Goal: Task Accomplishment & Management: Manage account settings

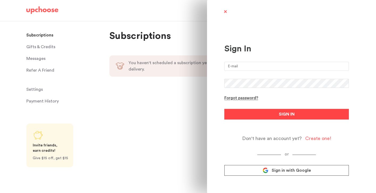
type input "matteoreneepellegrini@gmail.com"
click at [268, 115] on button "SIGN IN" at bounding box center [286, 114] width 125 height 11
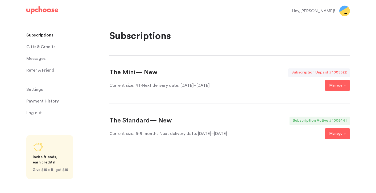
click at [32, 60] on span "Messages" at bounding box center [35, 58] width 19 height 11
click at [39, 59] on span "Messages" at bounding box center [35, 58] width 19 height 11
click at [40, 57] on span "Messages" at bounding box center [35, 58] width 19 height 11
click at [40, 58] on span "Messages" at bounding box center [35, 58] width 19 height 11
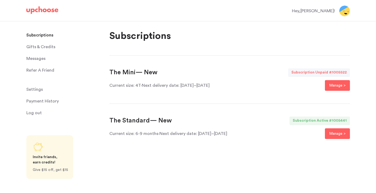
click at [42, 47] on span "Gifts & Credits" at bounding box center [40, 47] width 29 height 11
click at [48, 46] on span "Gifts & Credits" at bounding box center [40, 47] width 29 height 11
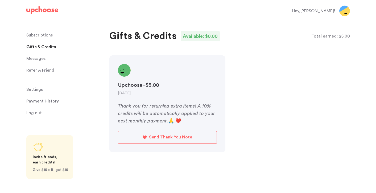
click at [28, 54] on span "Messages" at bounding box center [35, 58] width 19 height 11
click at [31, 60] on span "Messages" at bounding box center [35, 58] width 19 height 11
click at [34, 58] on span "Messages" at bounding box center [35, 58] width 19 height 11
click at [35, 69] on p "Refer A Friend" at bounding box center [40, 70] width 28 height 11
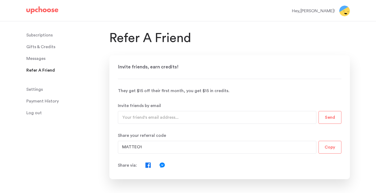
click at [38, 57] on span "Messages" at bounding box center [35, 58] width 19 height 11
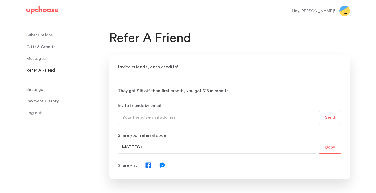
click at [38, 57] on span "Messages" at bounding box center [35, 58] width 19 height 11
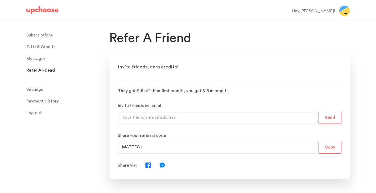
click at [38, 57] on span "Messages" at bounding box center [35, 58] width 19 height 11
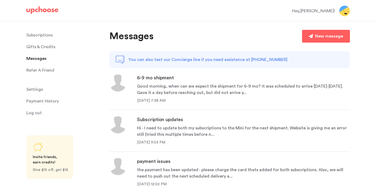
scroll to position [13, 0]
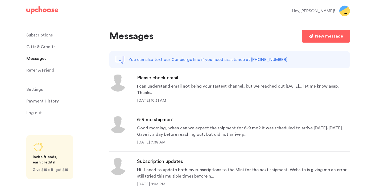
click at [46, 48] on span "Gifts & Credits" at bounding box center [40, 47] width 29 height 11
